Goal: Task Accomplishment & Management: Use online tool/utility

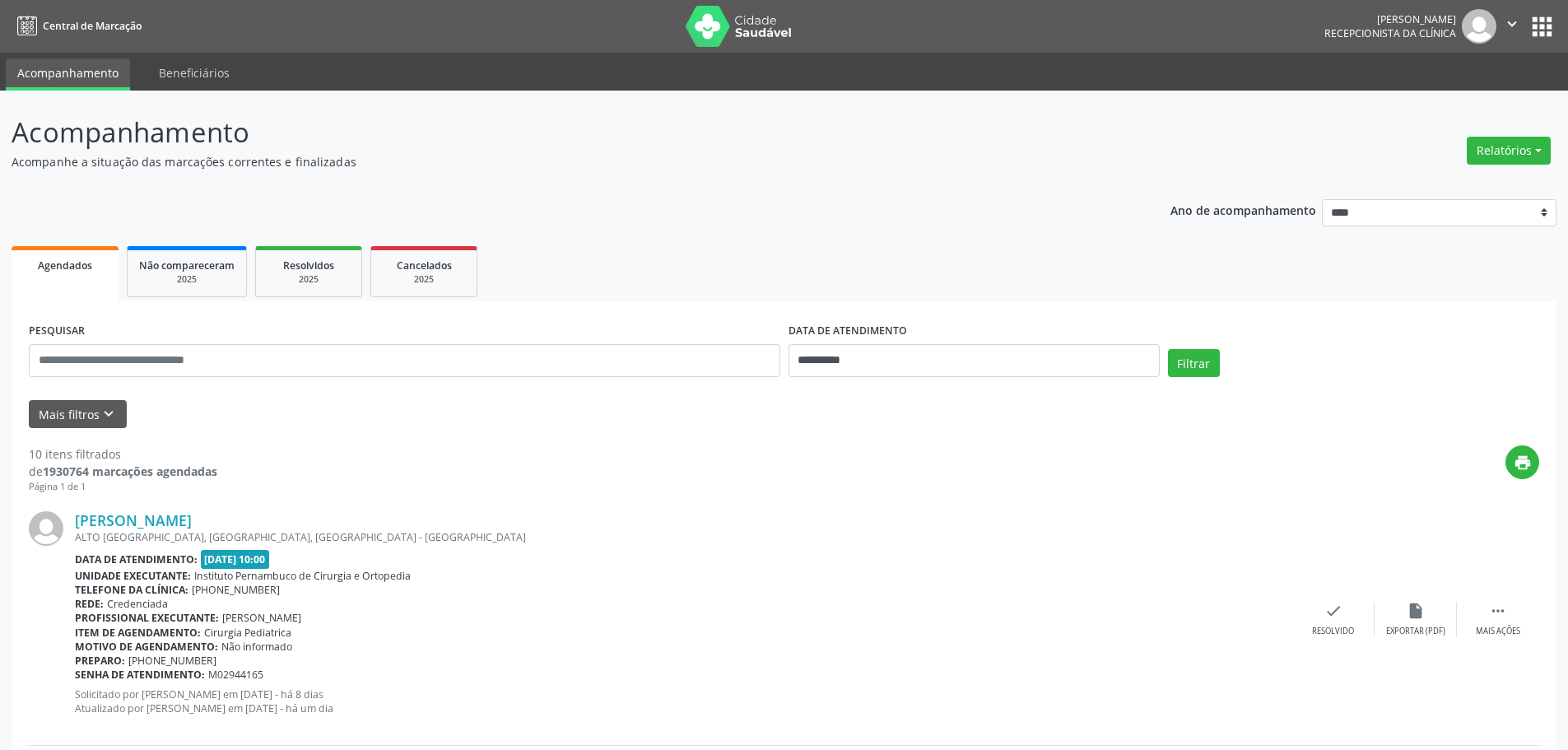
click at [1495, 165] on div "Relatórios Agendamentos Procedimentos realizados" at bounding box center [1509, 150] width 95 height 40
click at [1505, 154] on button "Relatórios" at bounding box center [1509, 150] width 84 height 28
click at [1455, 186] on link "Agendamentos" at bounding box center [1463, 186] width 177 height 23
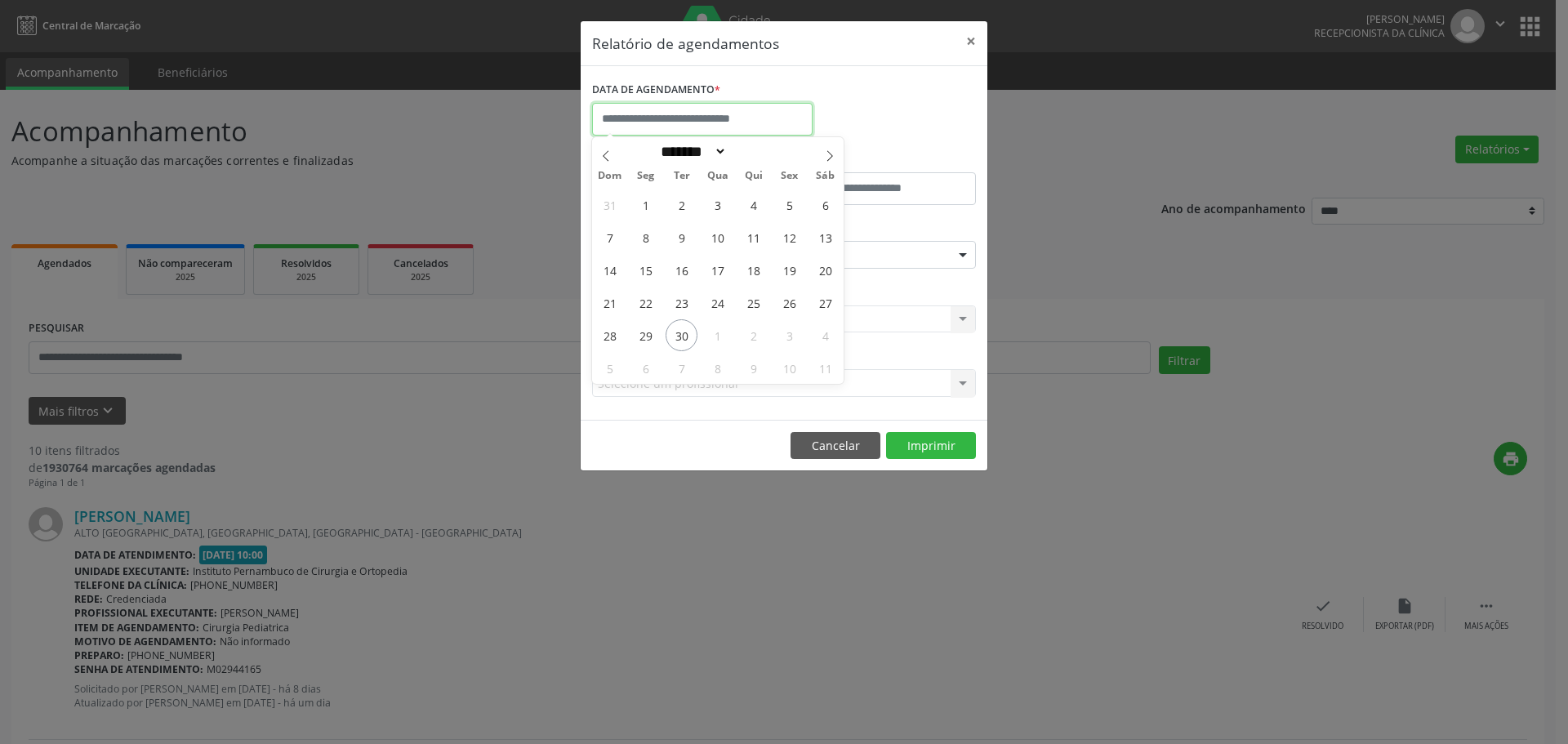
click at [618, 124] on input "text" at bounding box center [702, 119] width 221 height 33
click at [826, 156] on icon at bounding box center [829, 155] width 12 height 12
select select "*"
click at [674, 308] on span "21" at bounding box center [682, 303] width 32 height 32
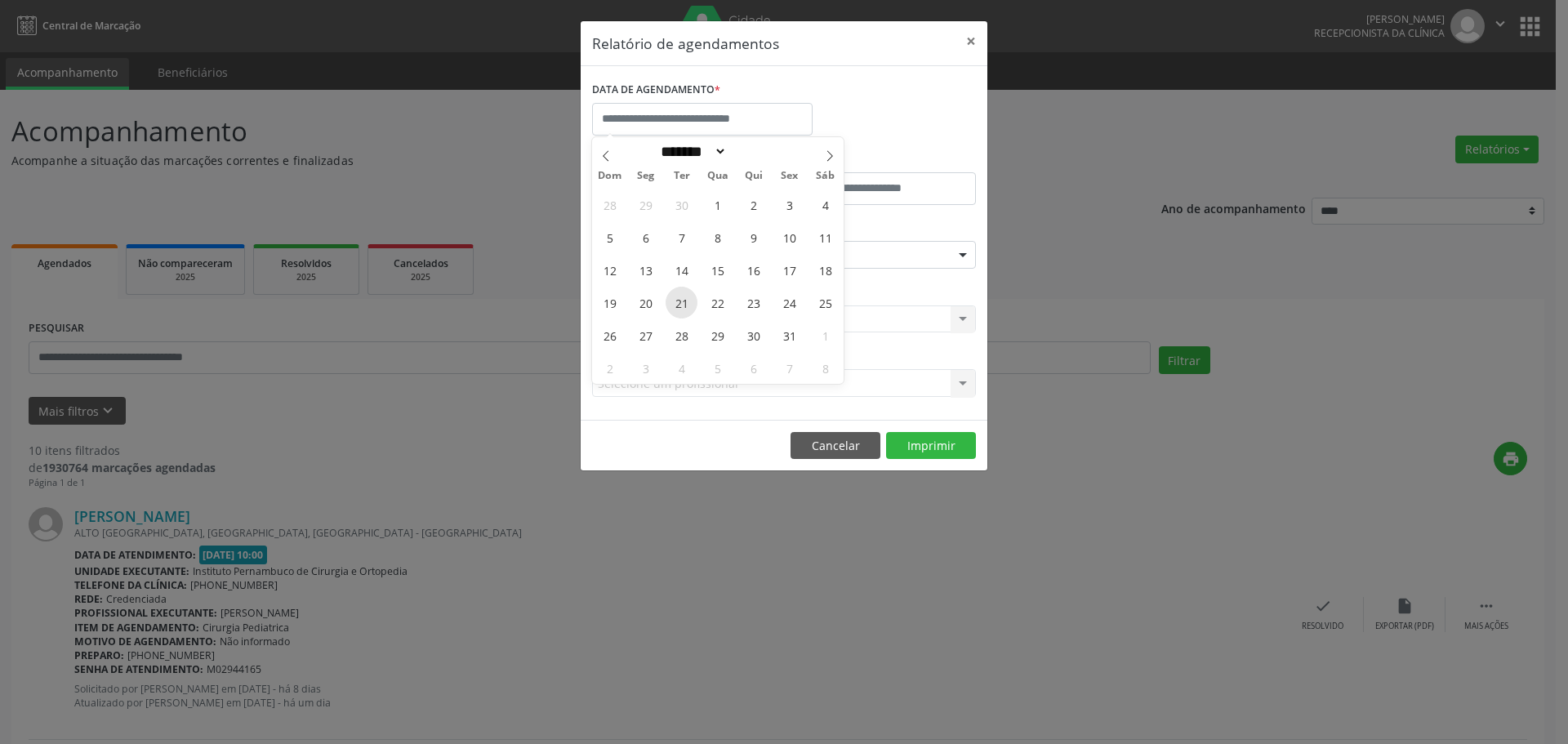
type input "**********"
click at [674, 308] on span "21" at bounding box center [682, 303] width 32 height 32
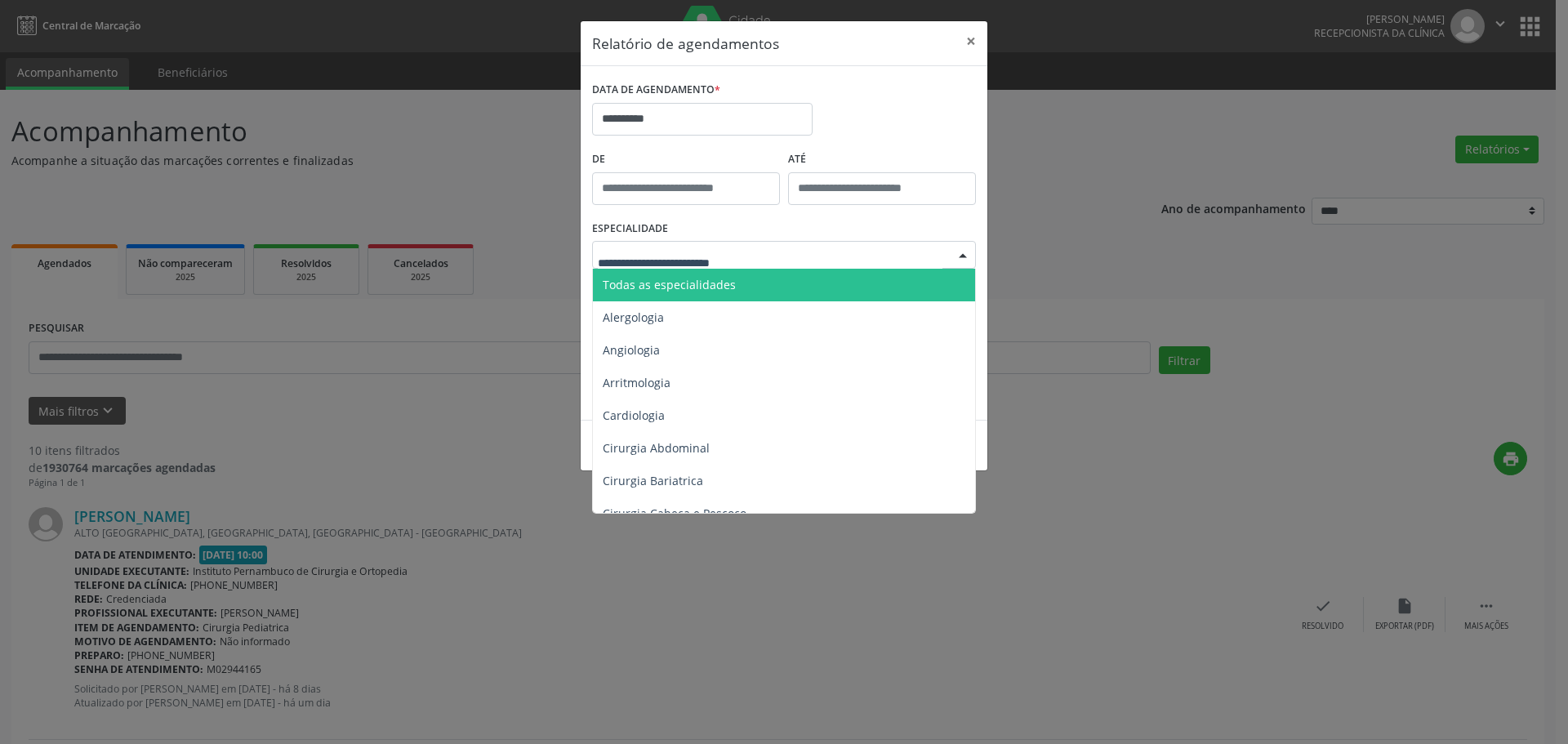
click at [702, 280] on span "Todas as especialidades" at bounding box center [668, 284] width 133 height 15
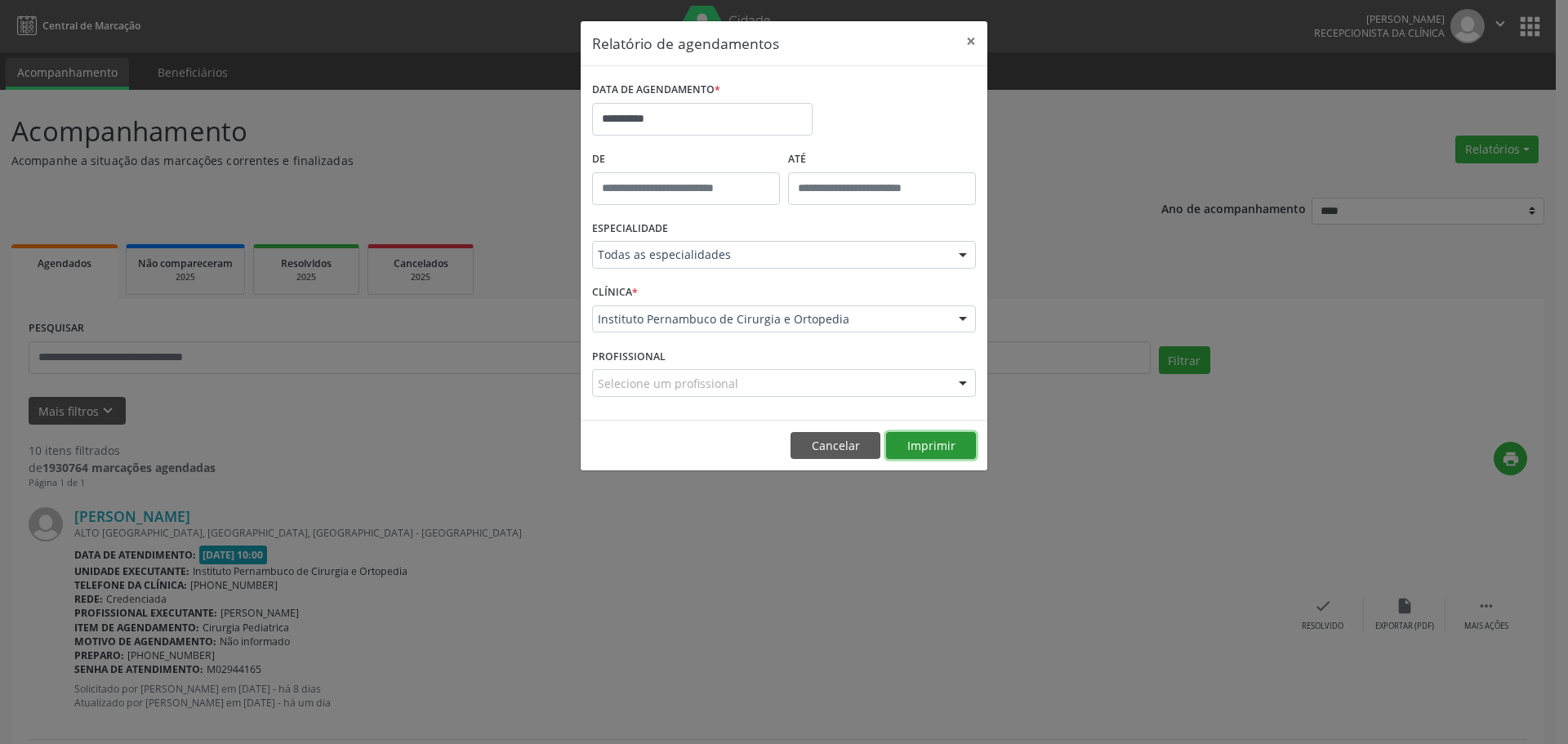
click at [915, 443] on button "Imprimir" at bounding box center [931, 445] width 90 height 28
click at [675, 113] on input "**********" at bounding box center [702, 119] width 221 height 33
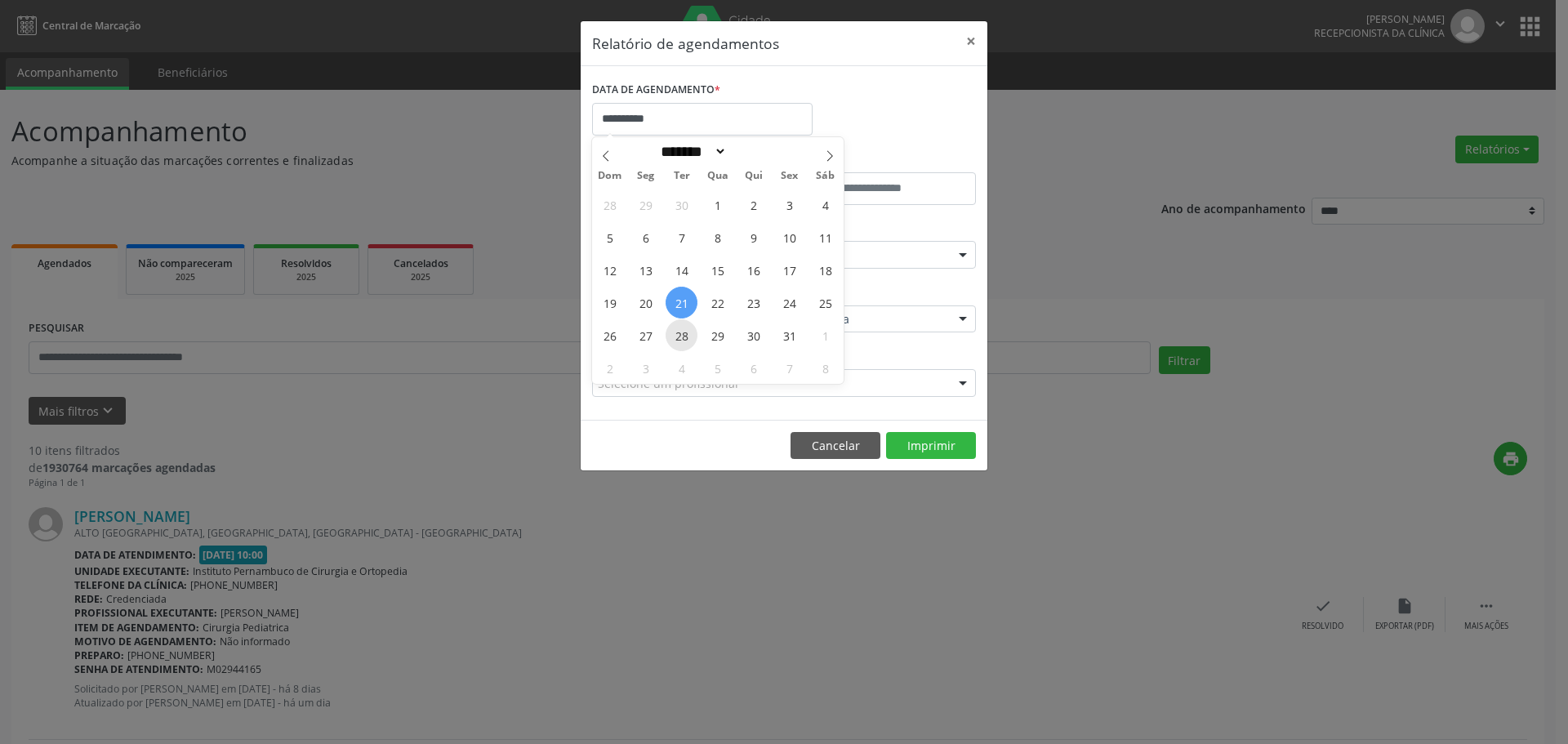
click at [688, 334] on span "28" at bounding box center [682, 335] width 32 height 32
type input "**********"
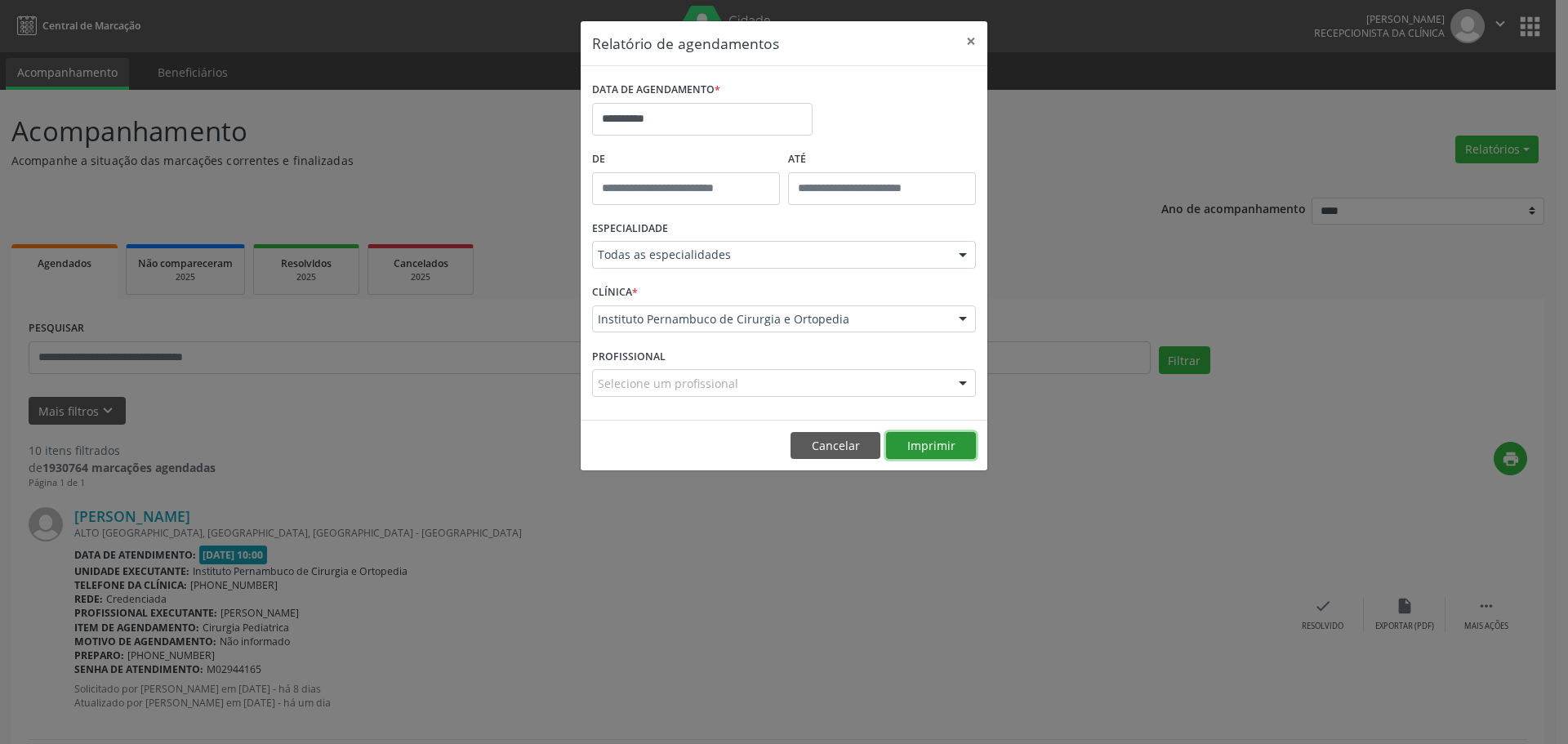
click at [952, 447] on button "Imprimir" at bounding box center [931, 445] width 90 height 28
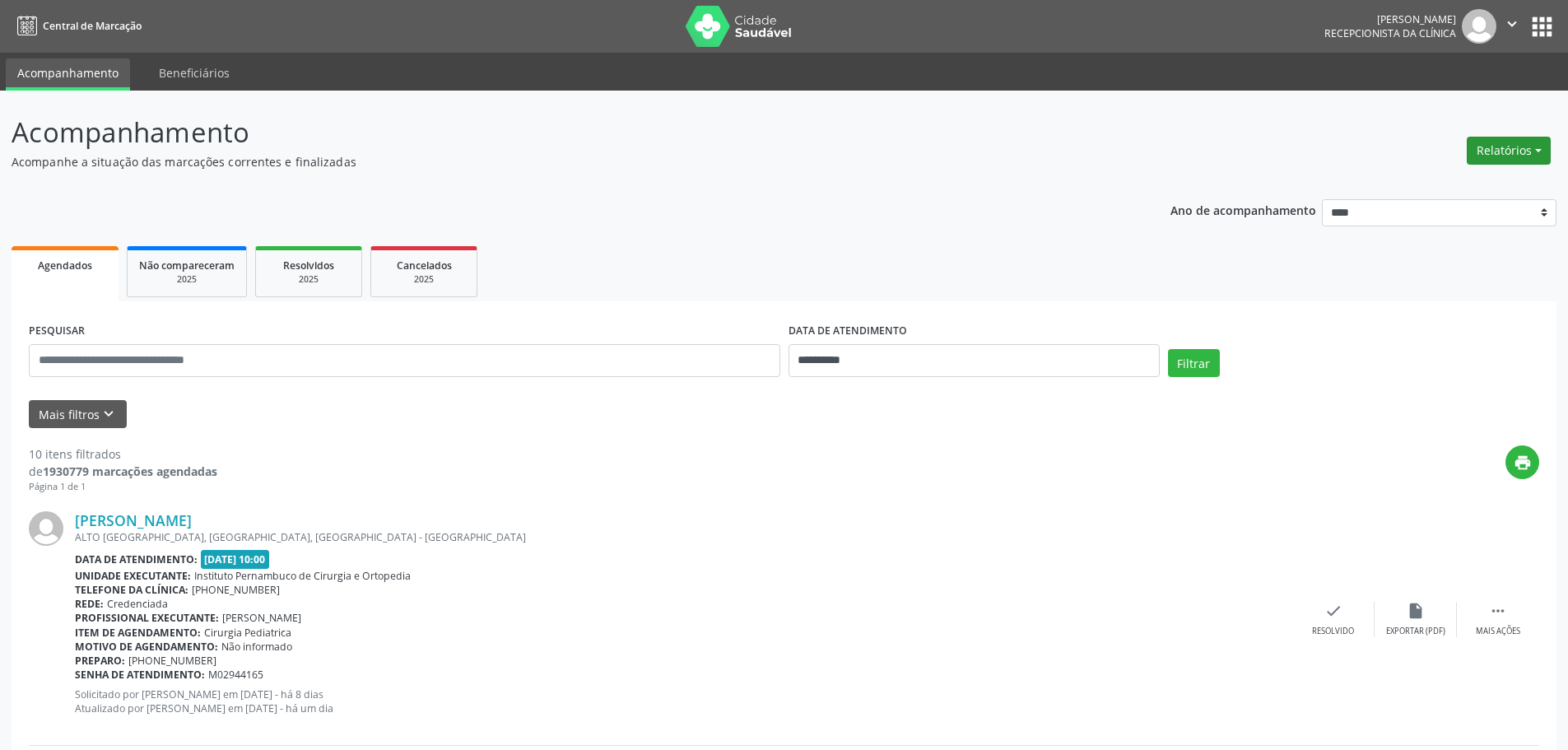
click at [1497, 156] on button "Relatórios" at bounding box center [1509, 150] width 84 height 28
click at [1412, 189] on link "Agendamentos" at bounding box center [1463, 186] width 177 height 23
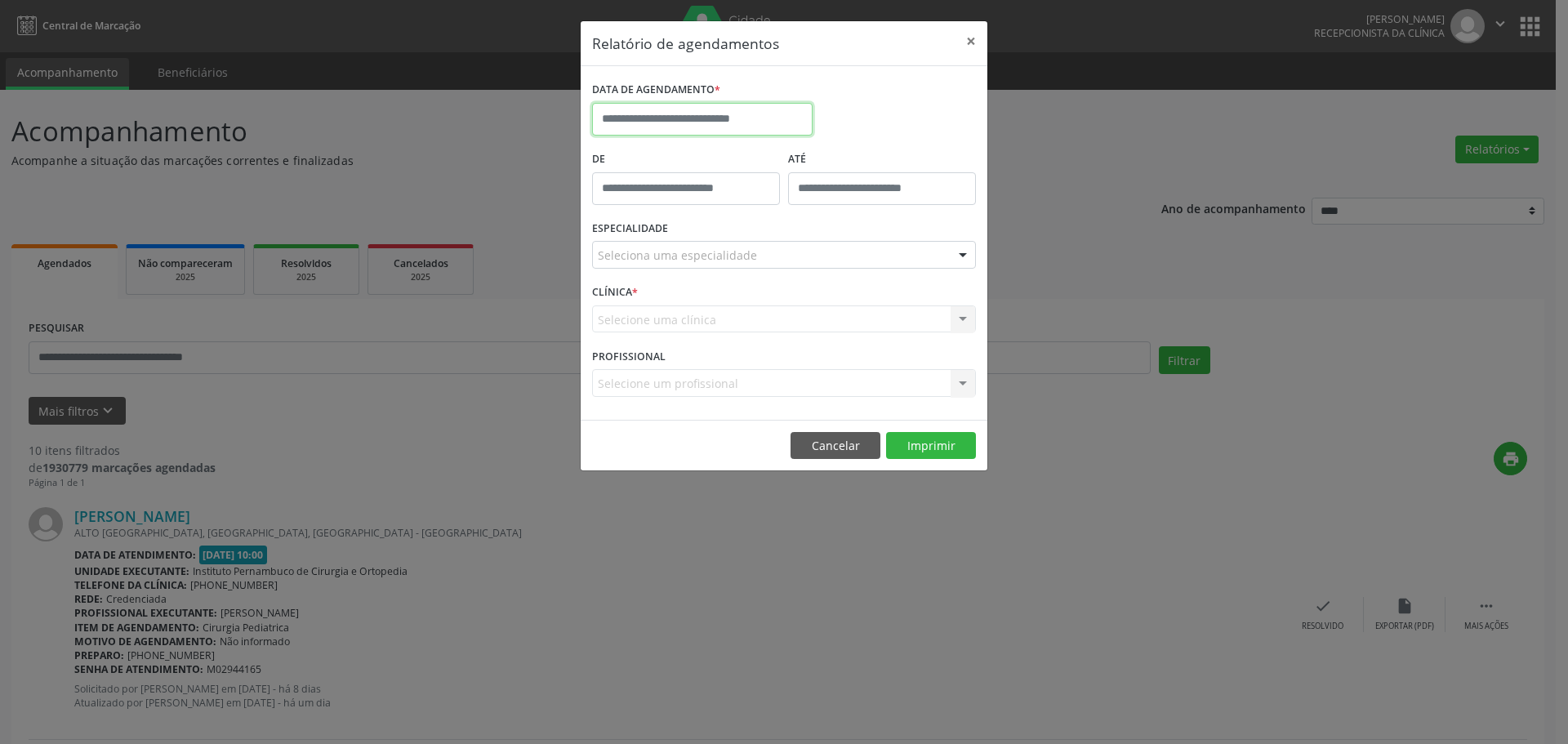
click at [735, 121] on input "text" at bounding box center [702, 119] width 221 height 33
click at [826, 163] on span at bounding box center [829, 151] width 28 height 28
select select "*"
click at [647, 268] on span "13" at bounding box center [646, 270] width 32 height 32
type input "**********"
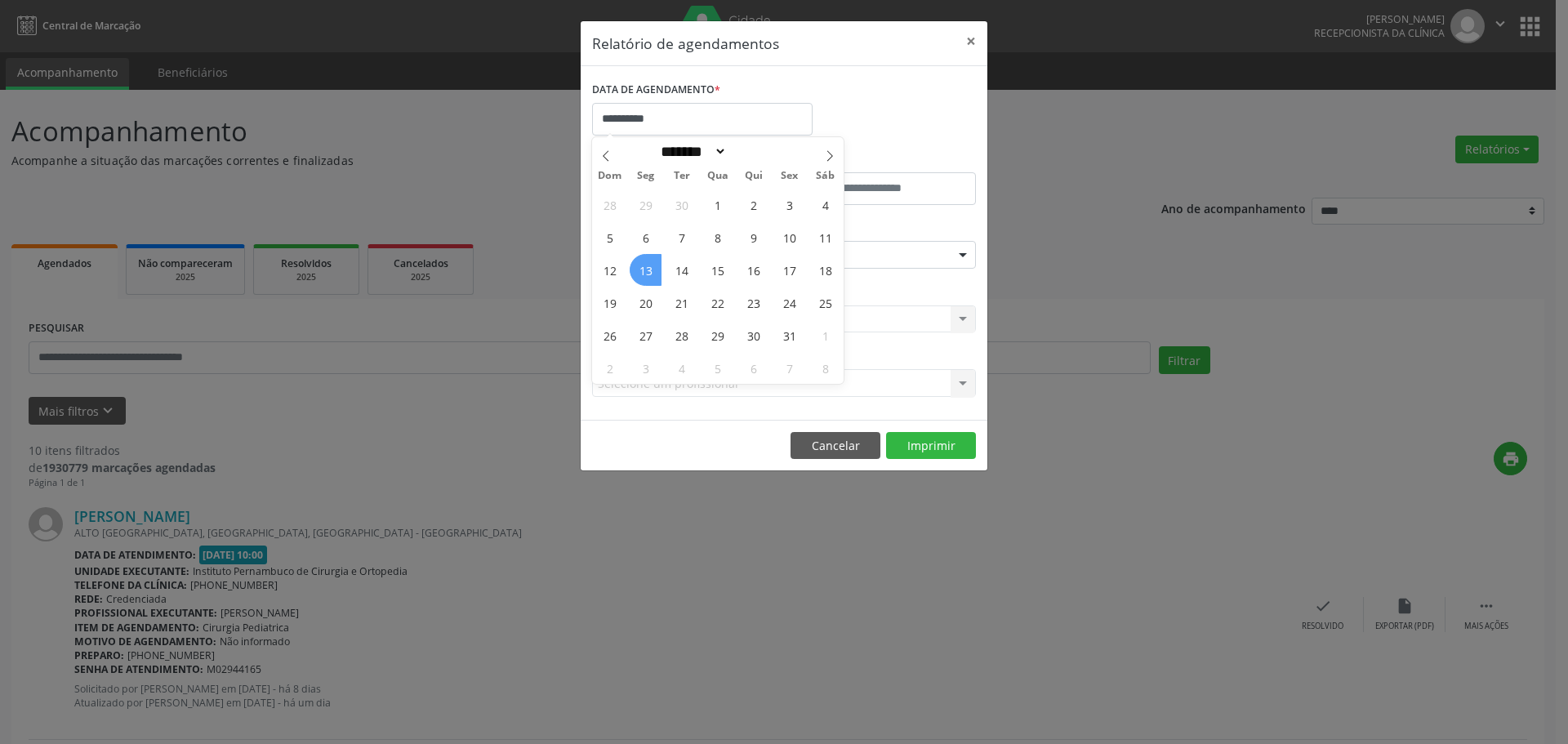
click at [647, 268] on span "13" at bounding box center [646, 270] width 32 height 32
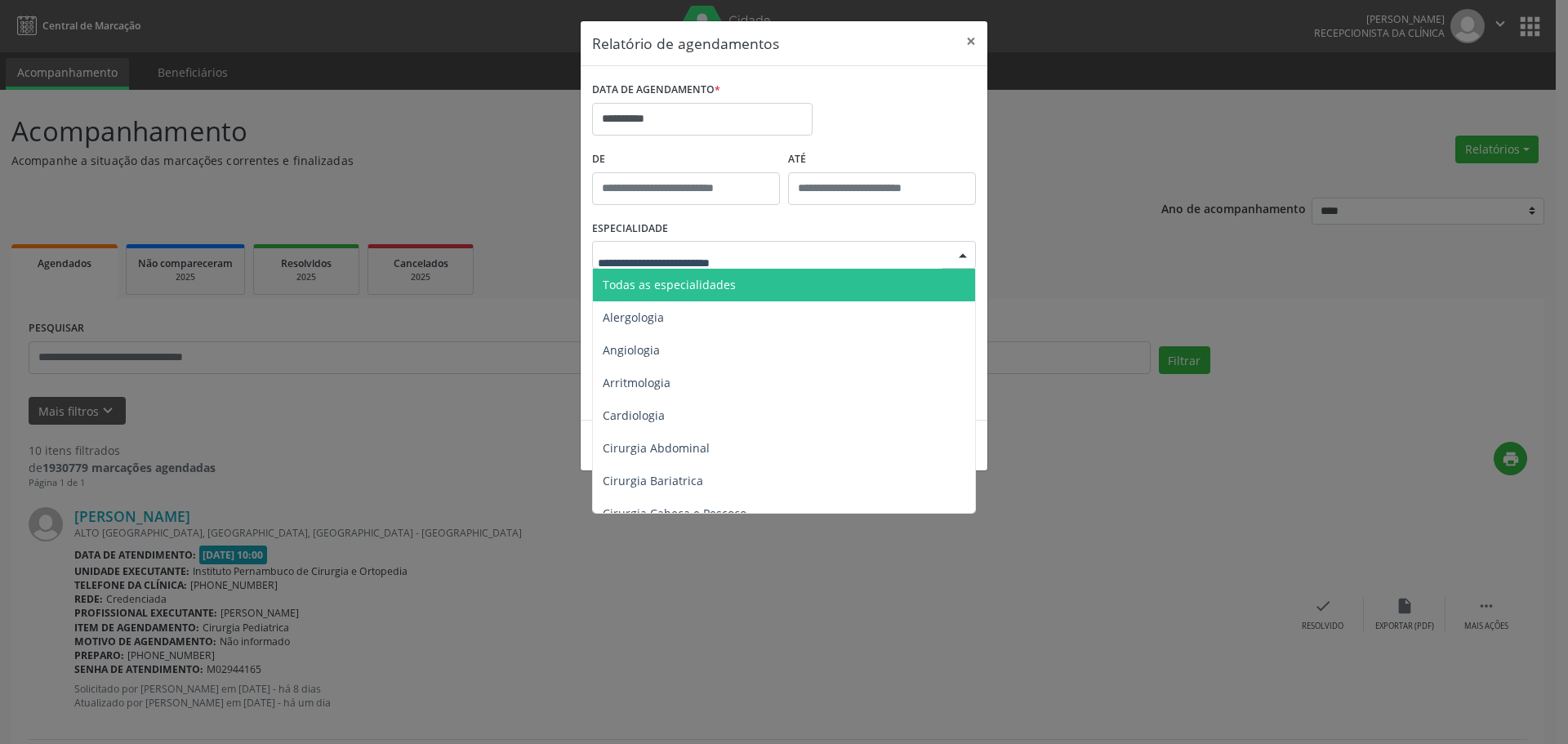
click at [646, 280] on span "Todas as especialidades" at bounding box center [668, 284] width 133 height 15
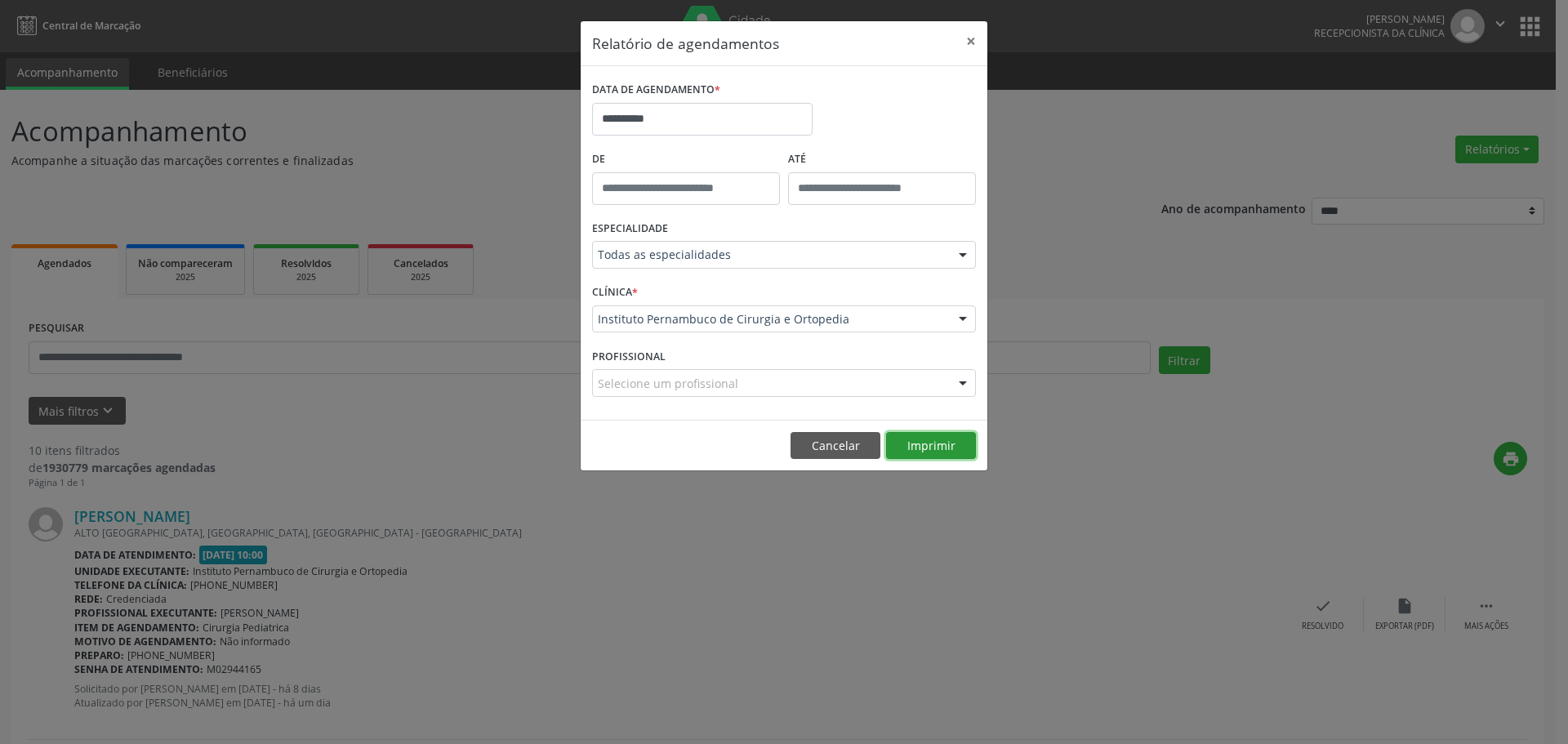
click at [935, 441] on button "Imprimir" at bounding box center [931, 445] width 90 height 28
click at [685, 106] on input "**********" at bounding box center [702, 119] width 221 height 33
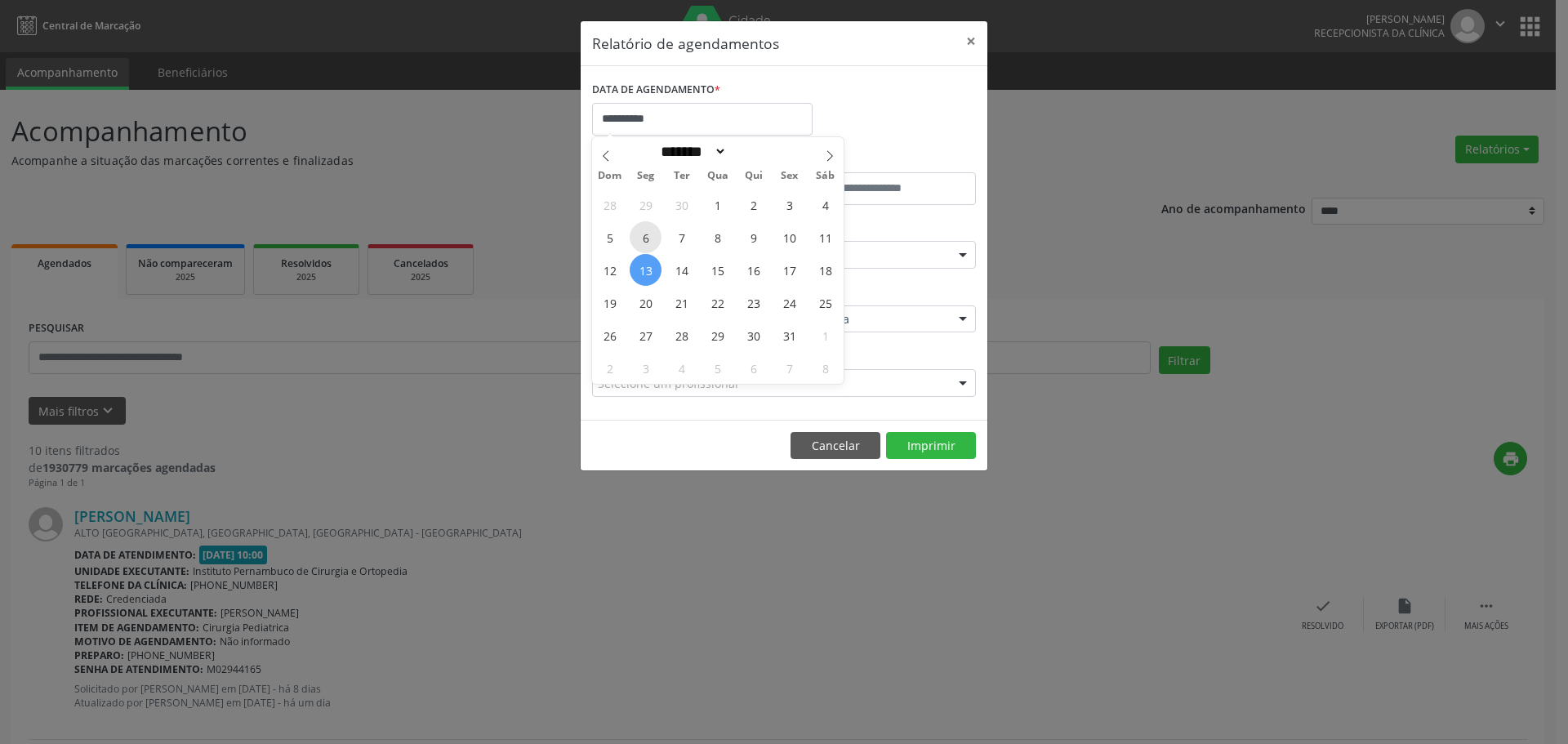
click at [642, 245] on span "6" at bounding box center [646, 238] width 32 height 32
type input "**********"
click at [642, 245] on span "6" at bounding box center [646, 238] width 32 height 32
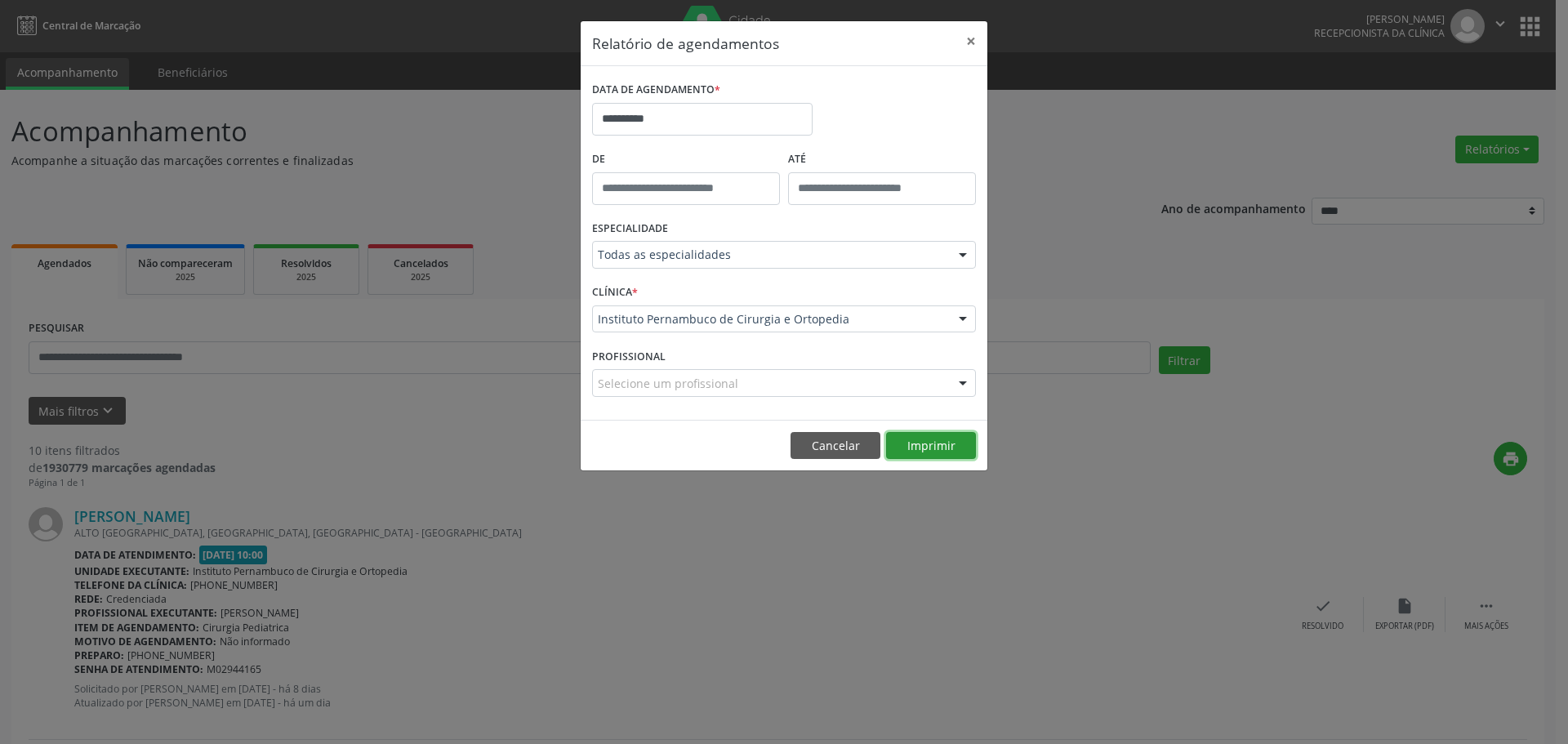
click at [934, 433] on button "Imprimir" at bounding box center [931, 445] width 90 height 28
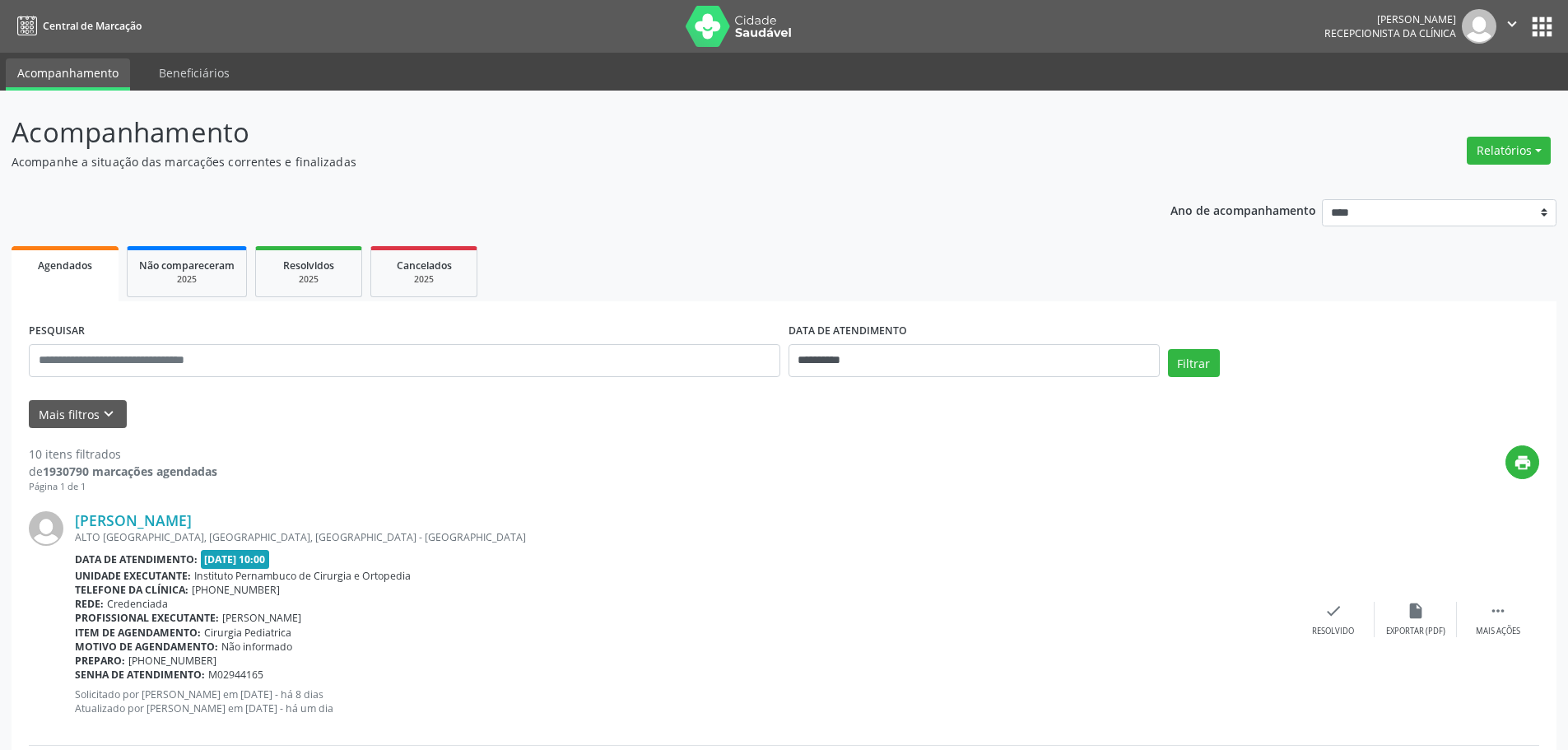
click at [1500, 135] on div "Relatórios Agendamentos Procedimentos realizados" at bounding box center [1509, 150] width 95 height 40
click at [1504, 139] on button "Relatórios" at bounding box center [1509, 150] width 84 height 28
click at [1442, 177] on link "Agendamentos" at bounding box center [1463, 186] width 177 height 23
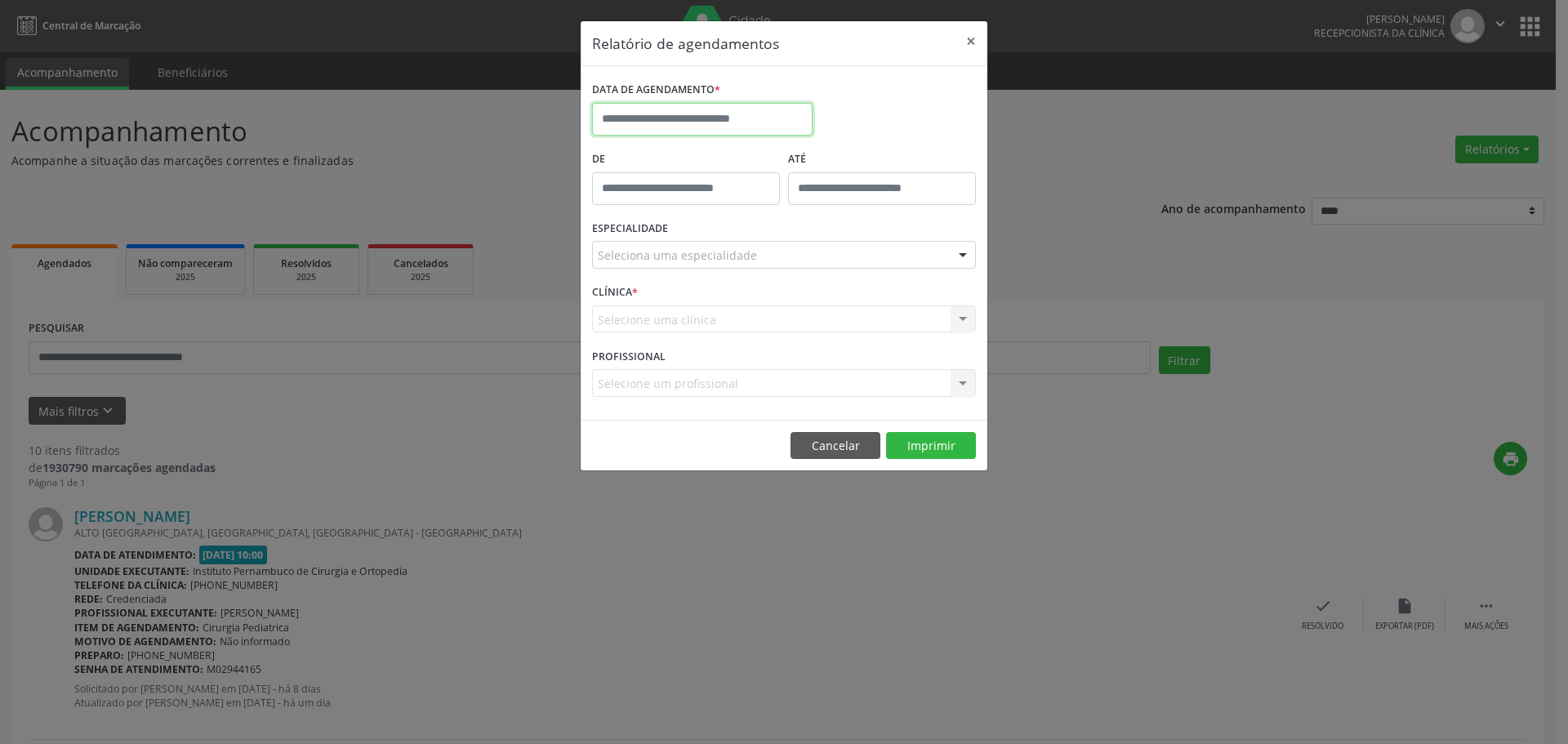
click at [751, 119] on input "text" at bounding box center [702, 119] width 221 height 33
click at [826, 153] on icon at bounding box center [829, 155] width 12 height 12
select select "*"
click at [650, 304] on span "20" at bounding box center [646, 303] width 32 height 32
type input "**********"
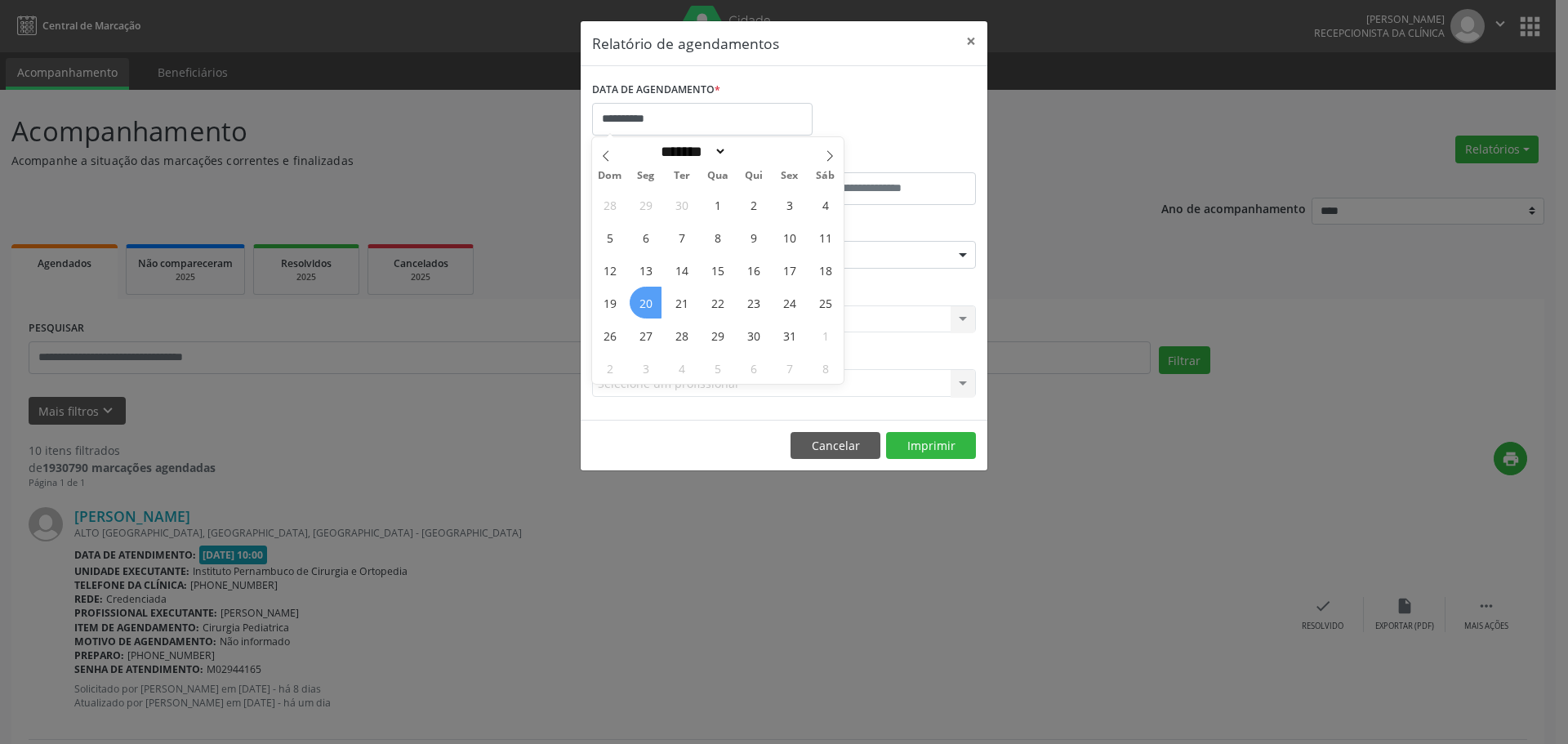
click at [650, 304] on span "20" at bounding box center [646, 303] width 32 height 32
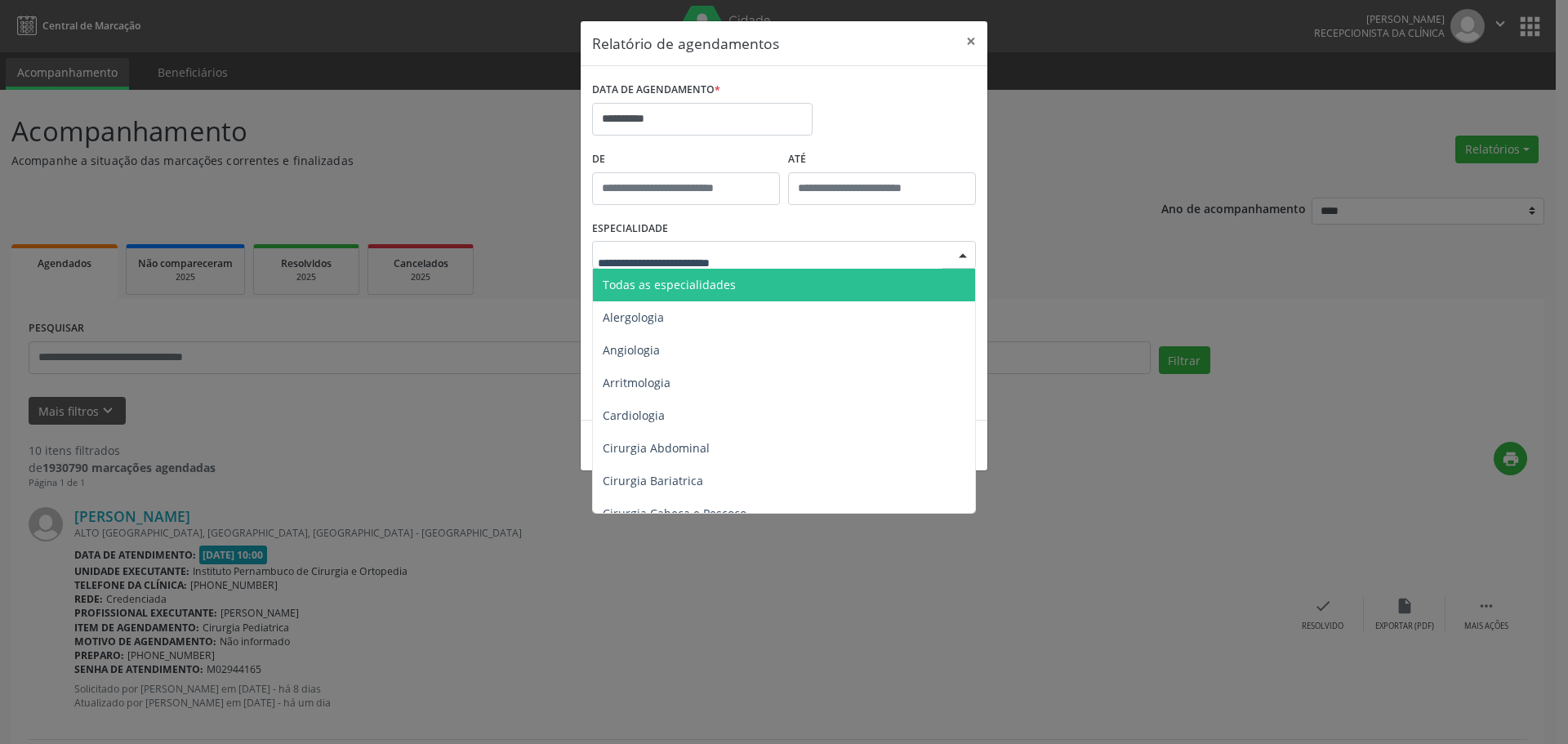
click at [731, 287] on span "Todas as especialidades" at bounding box center [784, 285] width 384 height 33
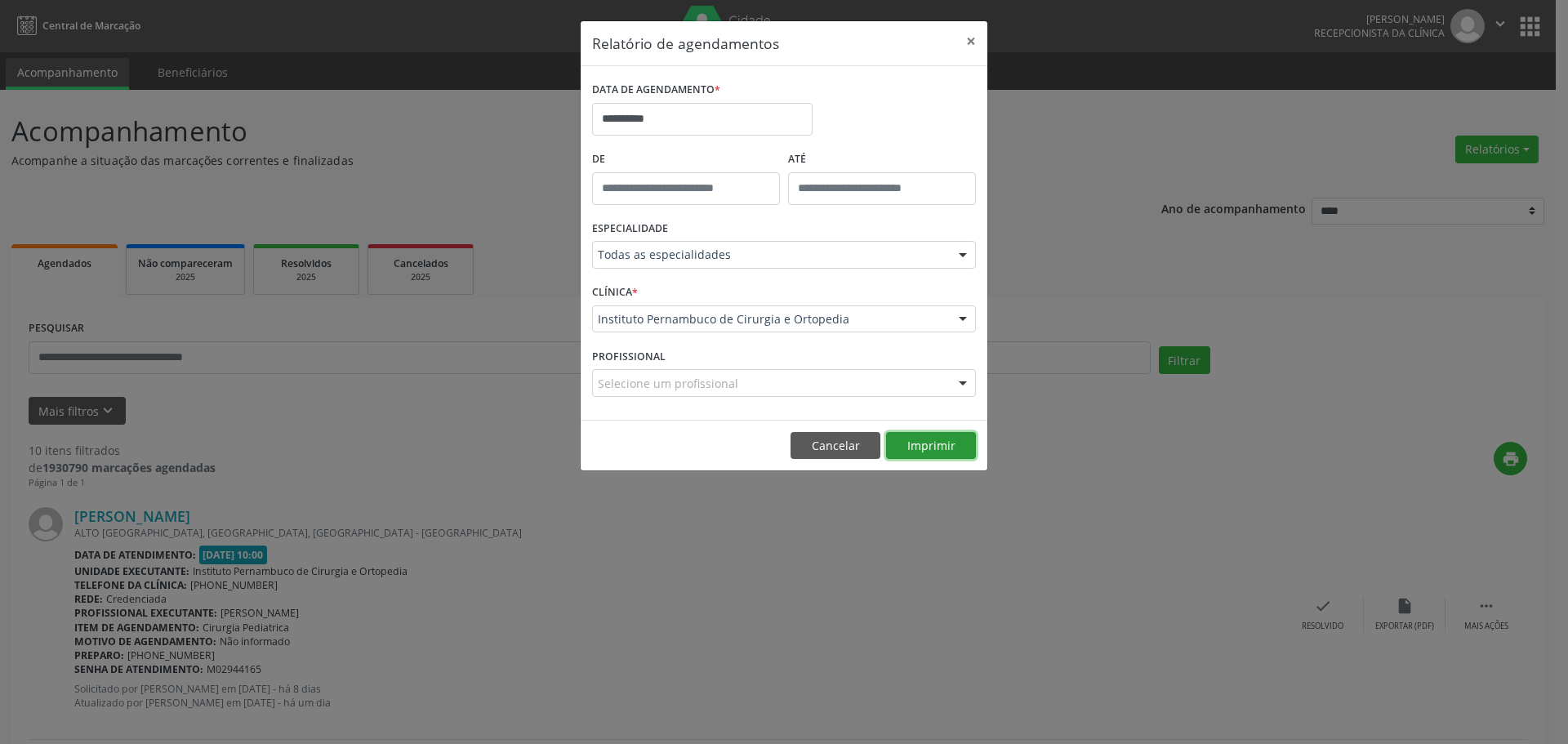
click at [941, 448] on button "Imprimir" at bounding box center [931, 445] width 90 height 28
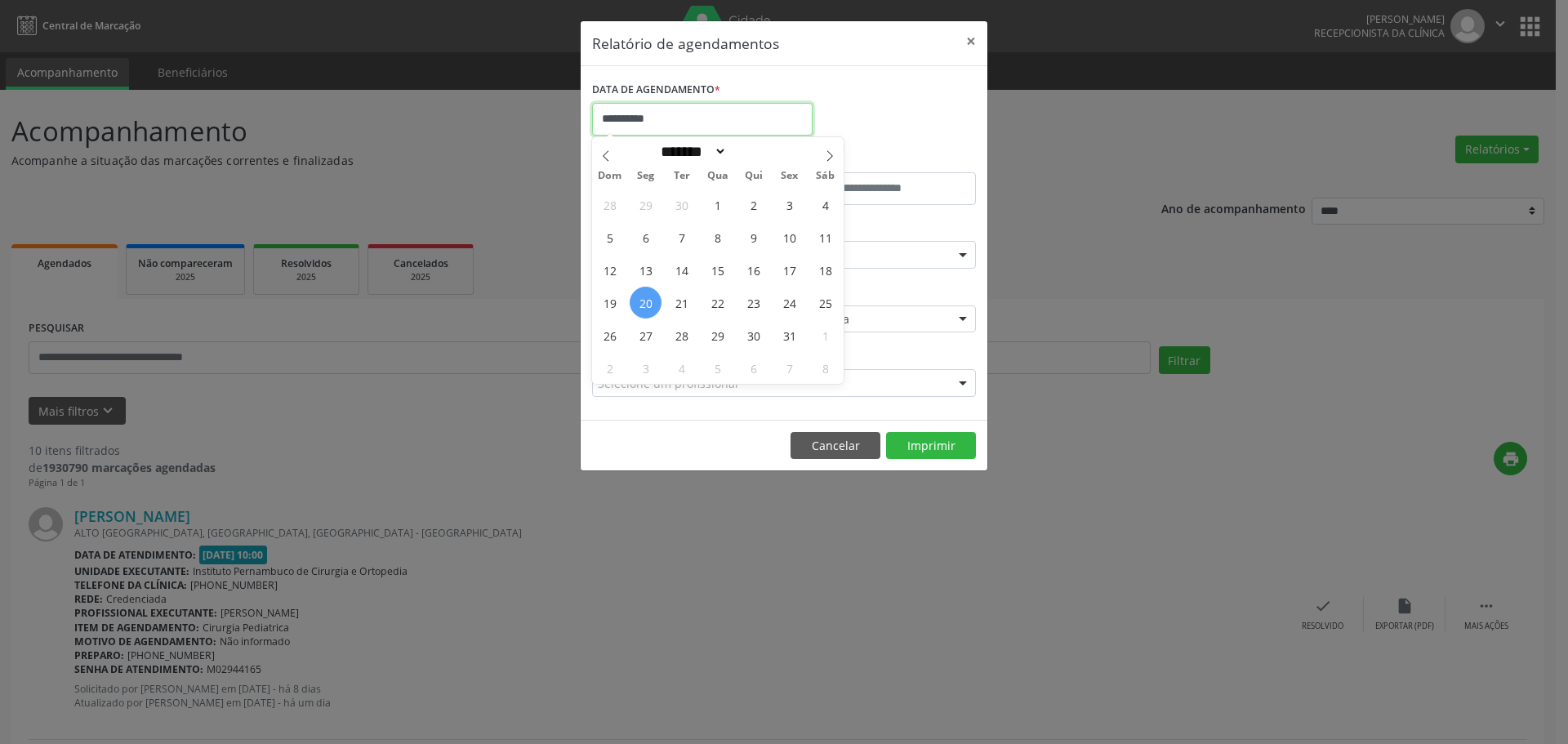
click at [718, 128] on input "**********" at bounding box center [702, 119] width 221 height 33
click at [642, 337] on span "27" at bounding box center [646, 335] width 32 height 32
type input "**********"
click at [642, 337] on span "27" at bounding box center [646, 335] width 32 height 32
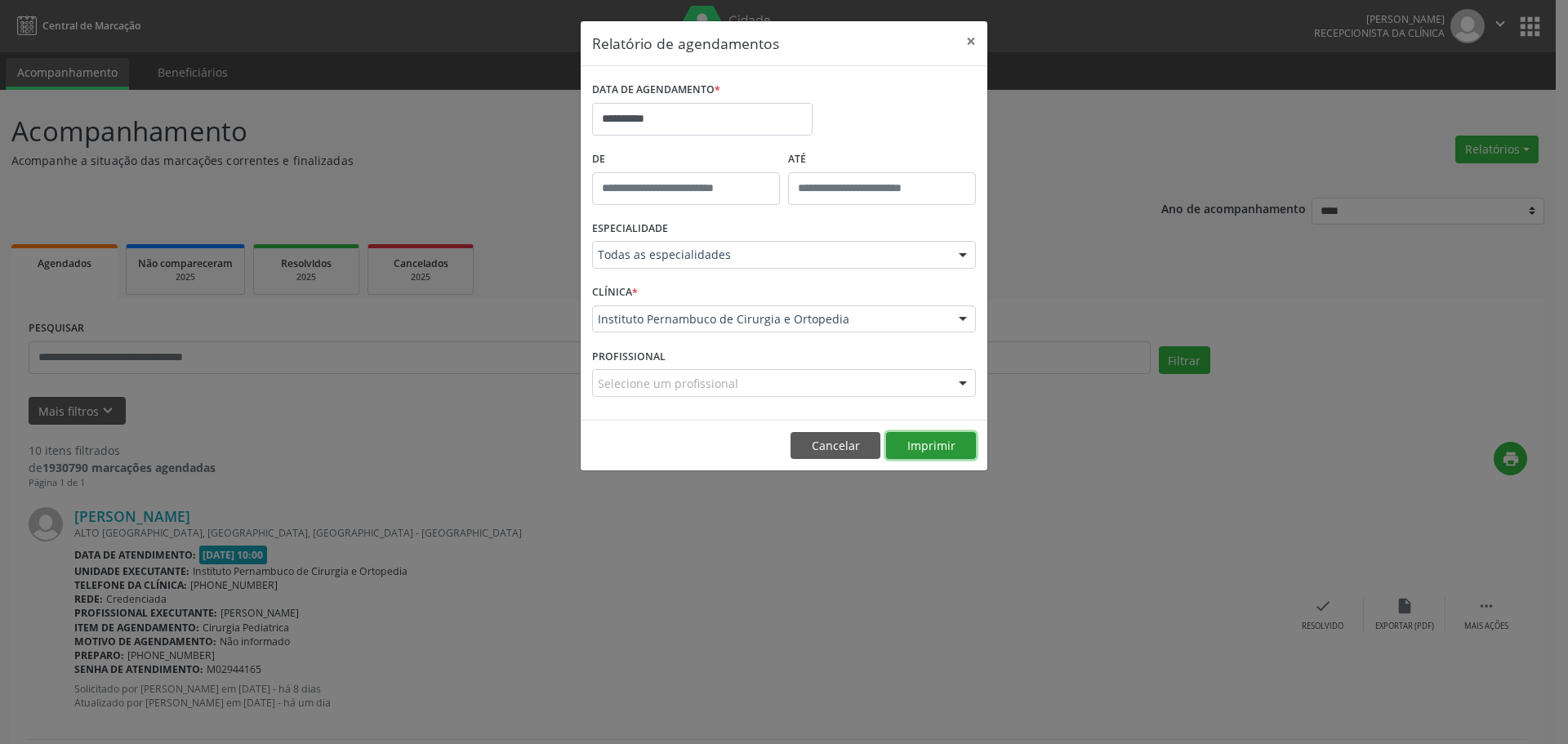
click at [927, 441] on button "Imprimir" at bounding box center [931, 445] width 90 height 28
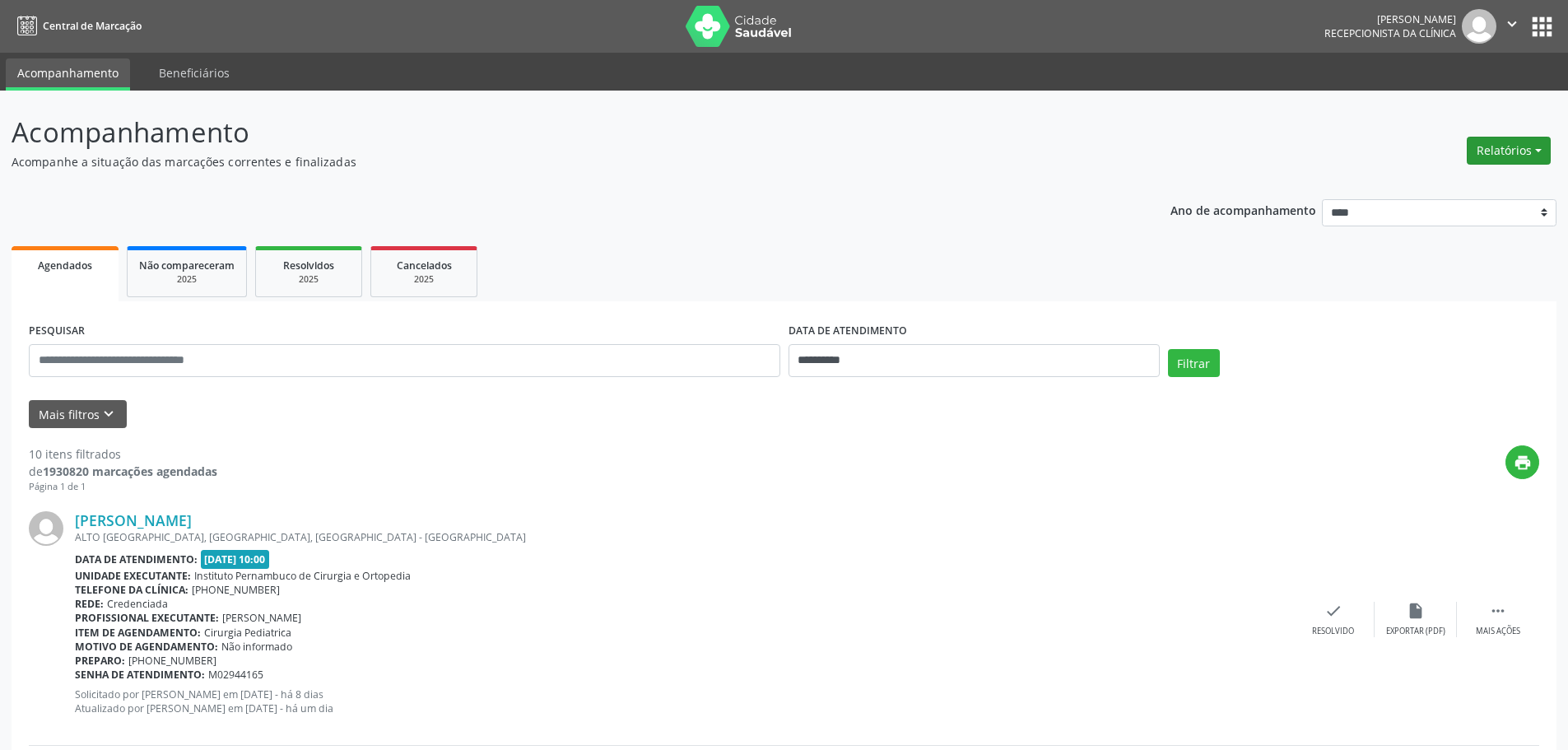
click at [1520, 145] on button "Relatórios" at bounding box center [1509, 150] width 84 height 28
click at [1420, 183] on link "Agendamentos" at bounding box center [1463, 186] width 177 height 23
select select "*"
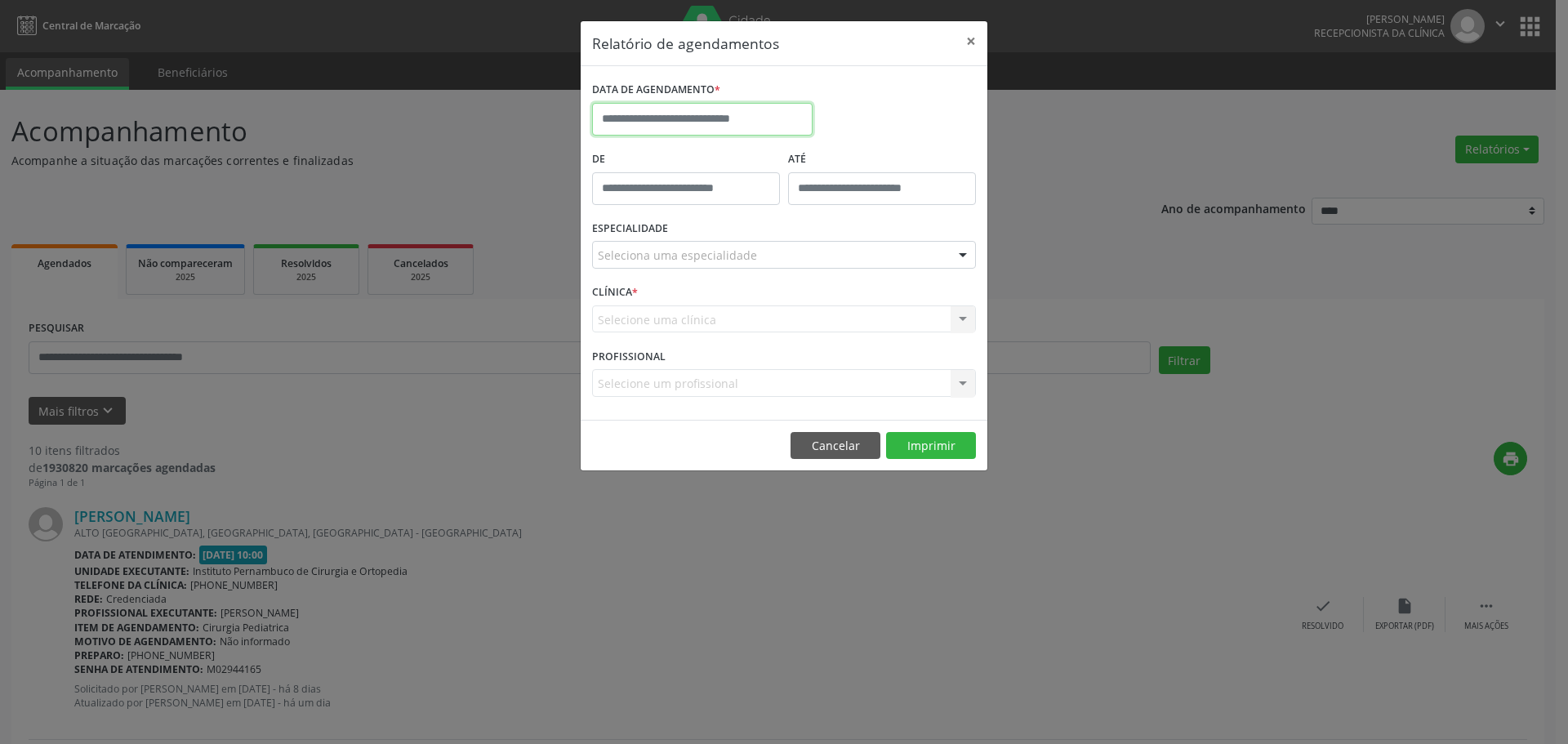
click at [671, 109] on input "text" at bounding box center [702, 119] width 221 height 33
click at [683, 341] on span "30" at bounding box center [682, 335] width 32 height 32
type input "**********"
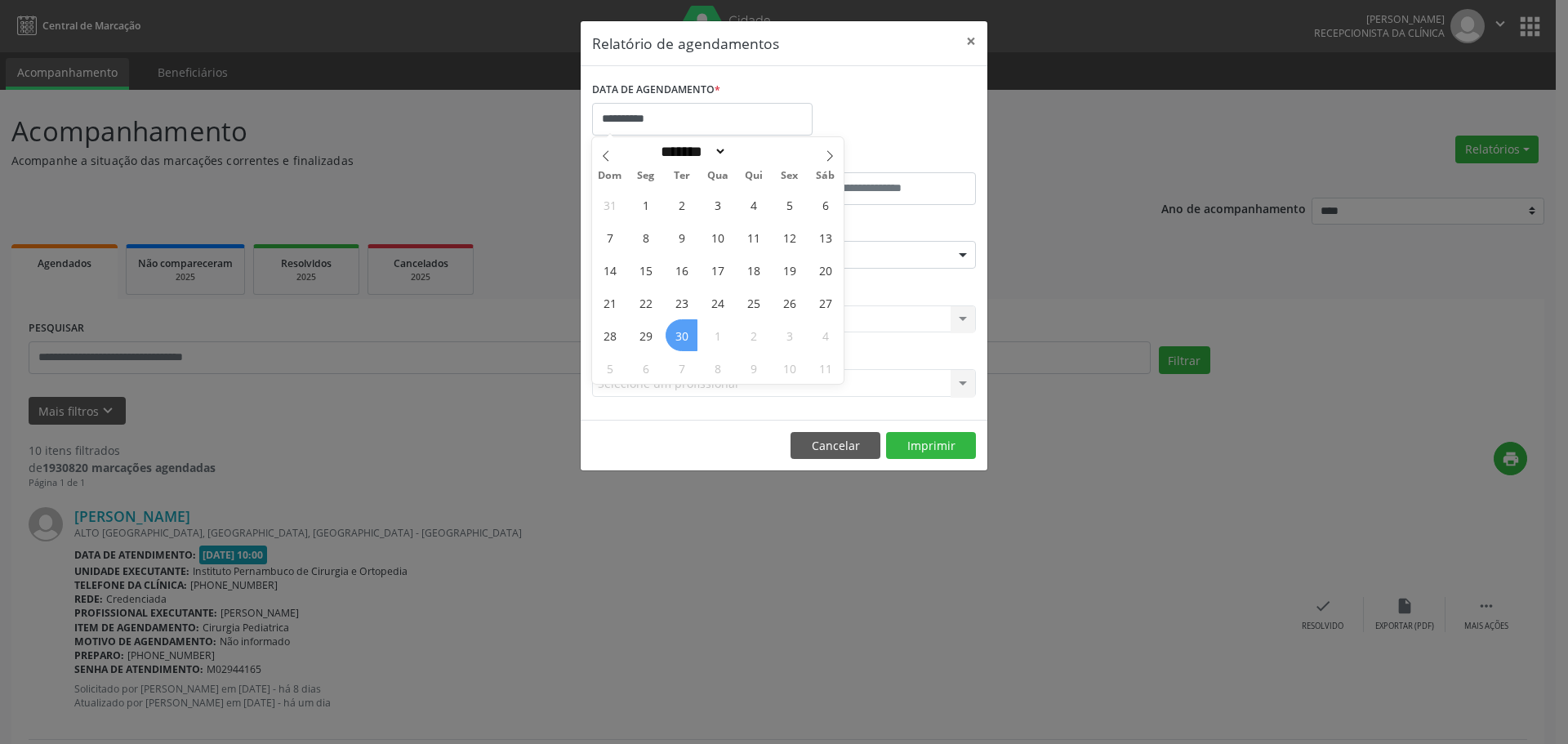
click at [683, 341] on span "30" at bounding box center [682, 335] width 32 height 32
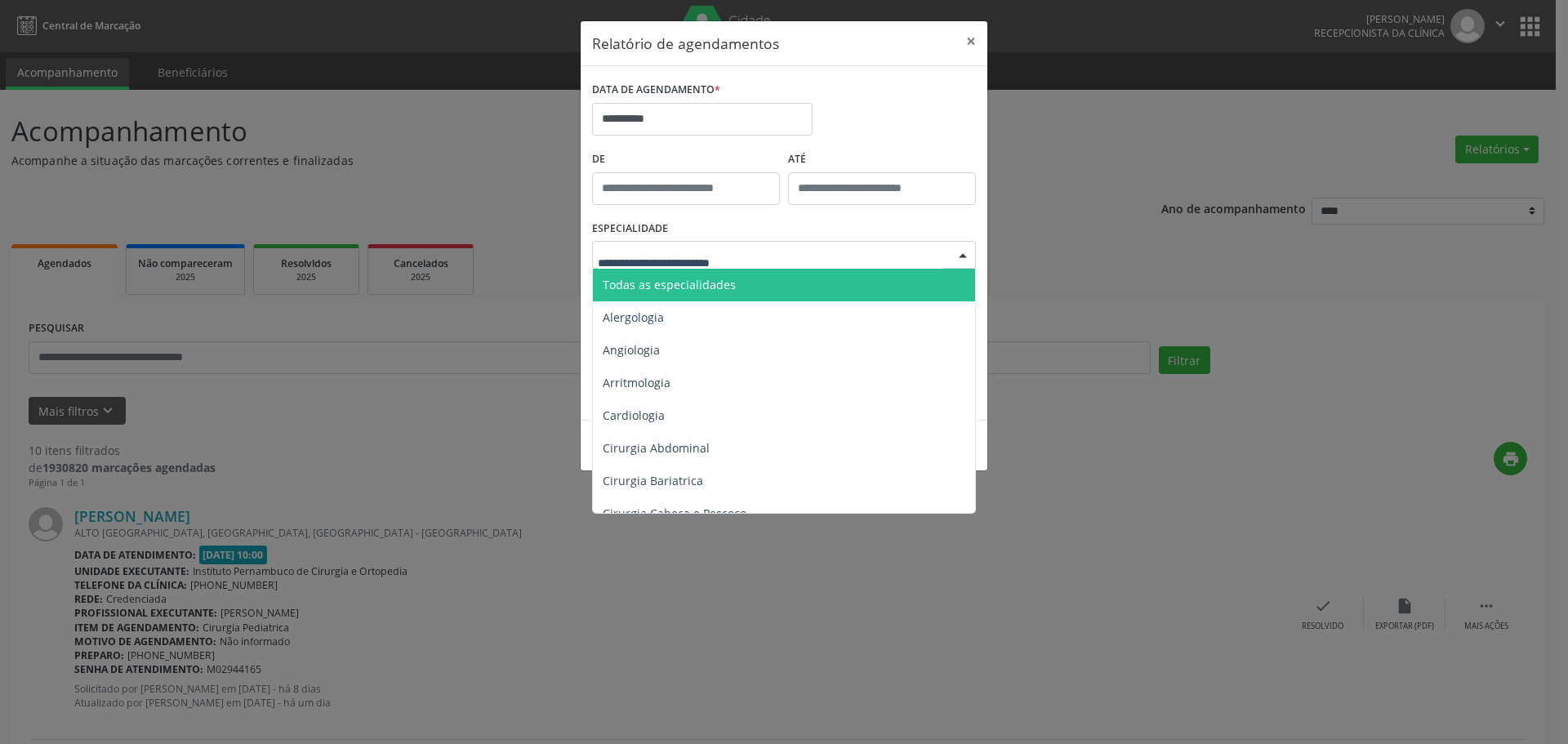
click at [690, 280] on span "Todas as especialidades" at bounding box center [668, 284] width 133 height 15
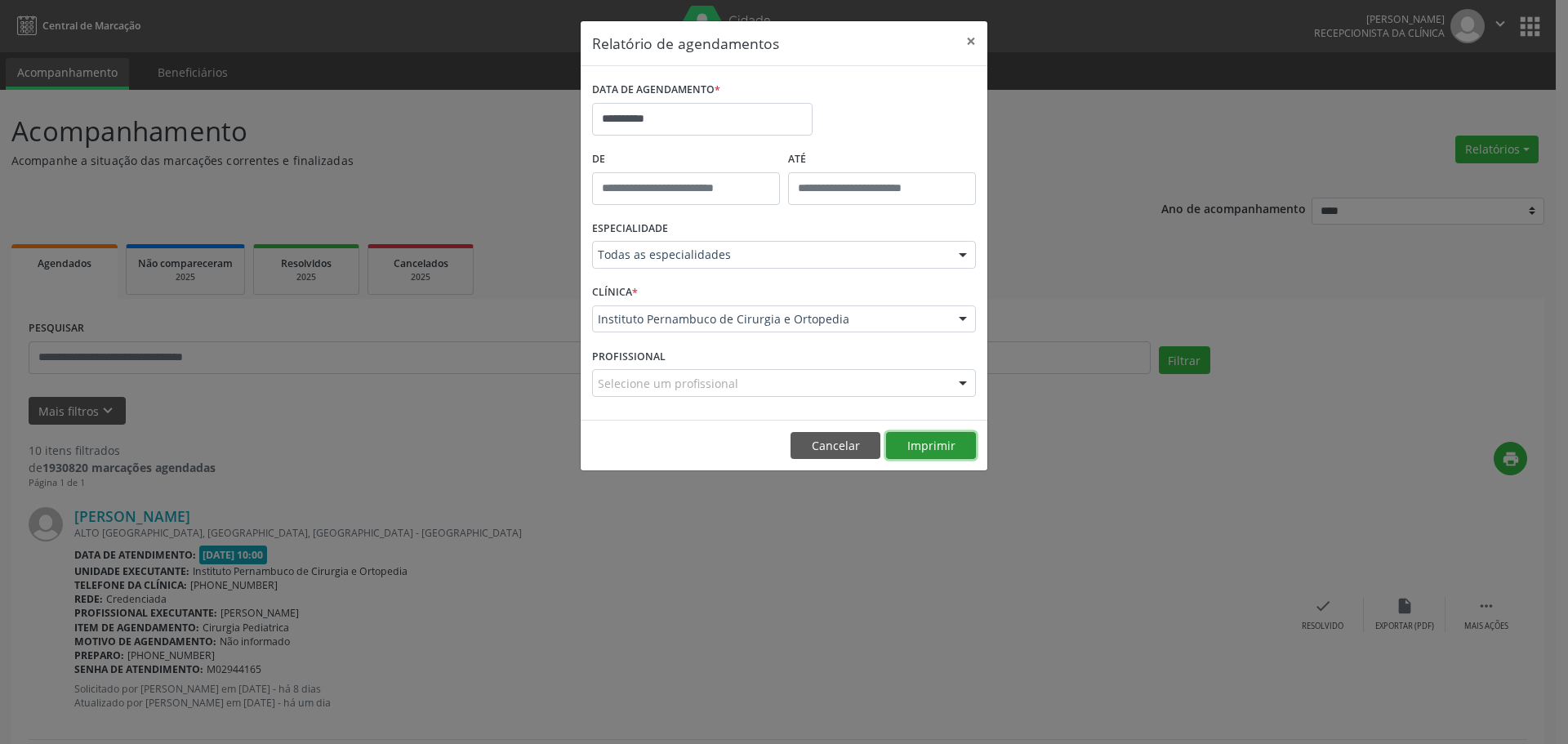
click at [943, 440] on button "Imprimir" at bounding box center [931, 445] width 90 height 28
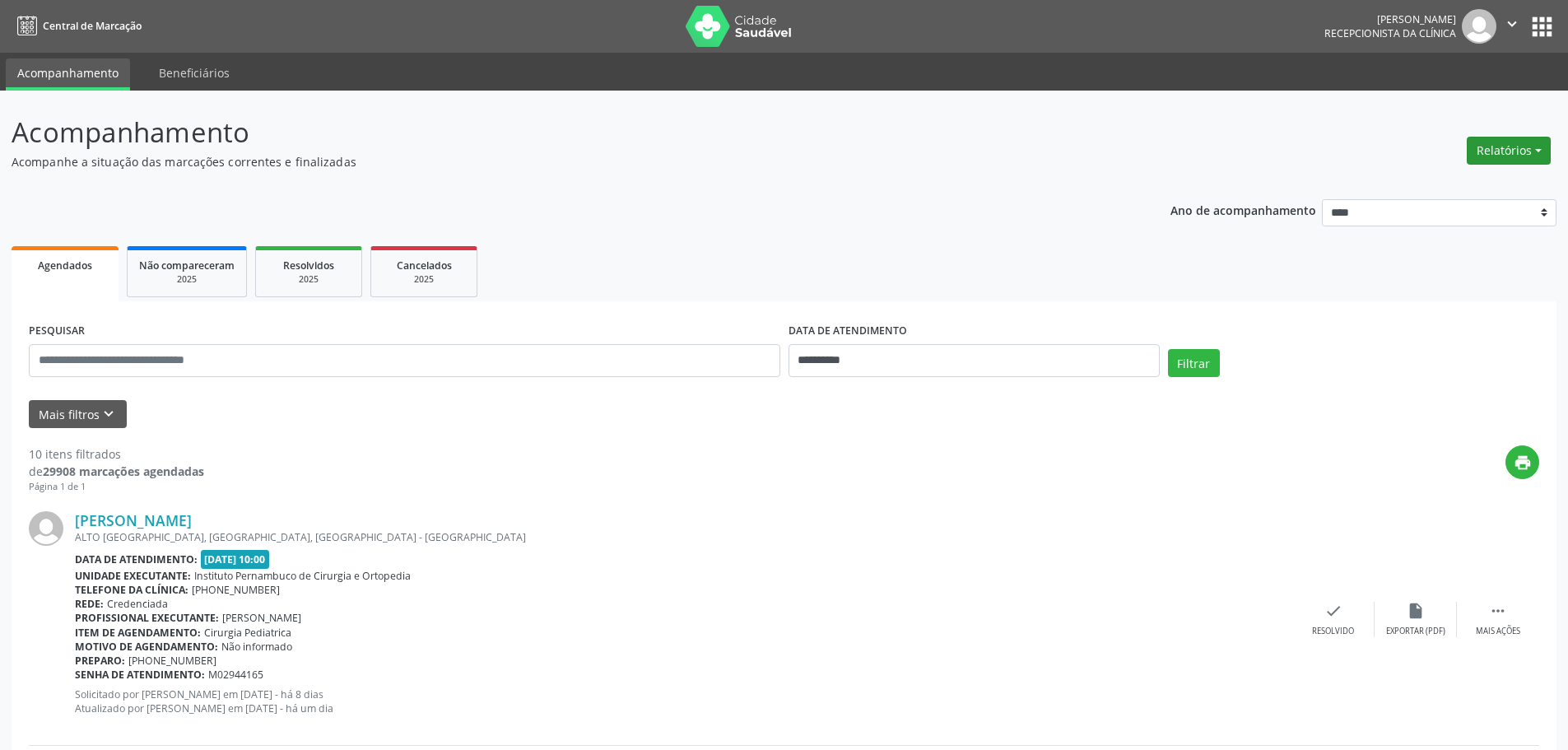
click at [1514, 151] on button "Relatórios" at bounding box center [1509, 150] width 84 height 28
click at [1419, 180] on link "Agendamentos" at bounding box center [1463, 186] width 177 height 23
select select "*"
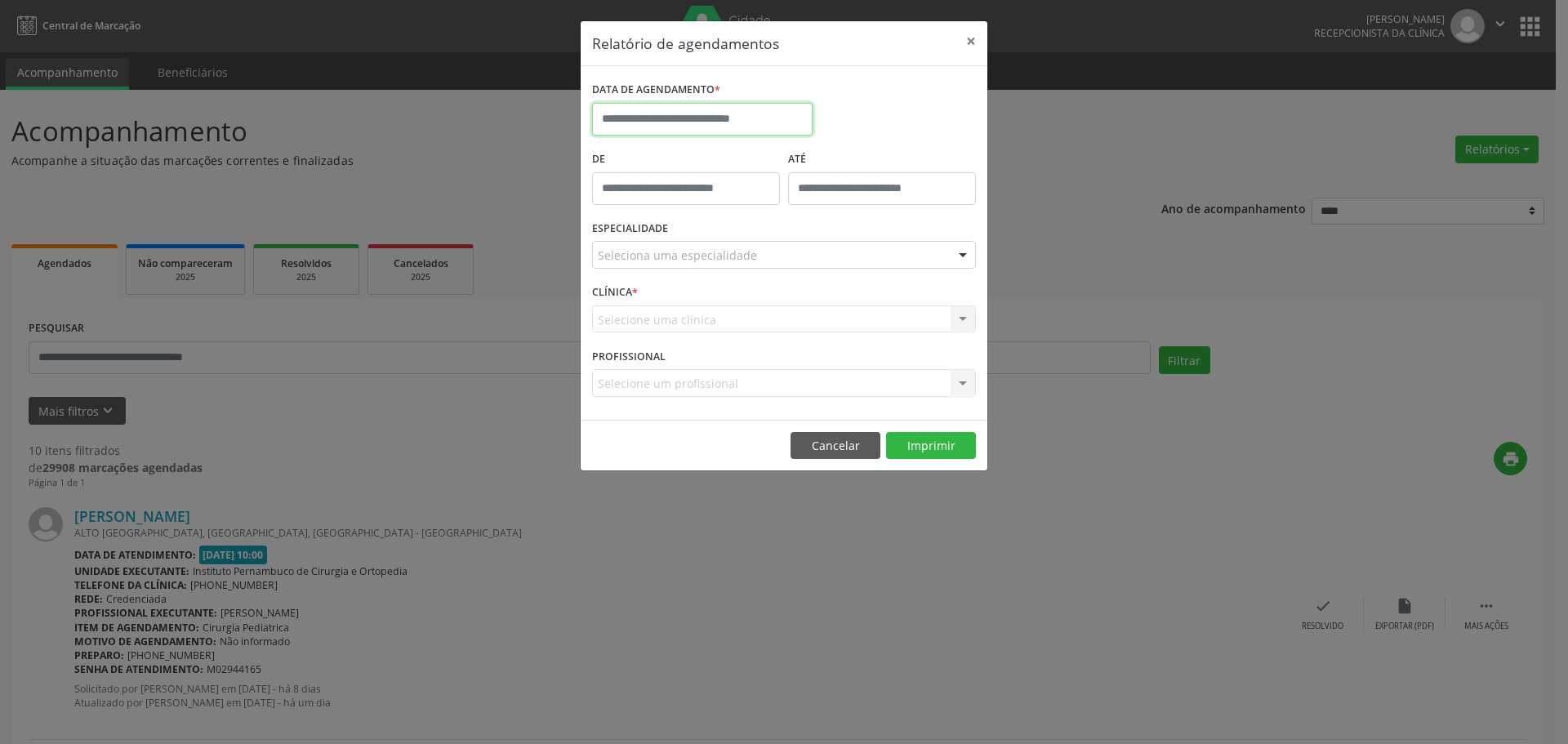
click at [792, 129] on input "text" at bounding box center [702, 119] width 221 height 33
